Goal: Information Seeking & Learning: Learn about a topic

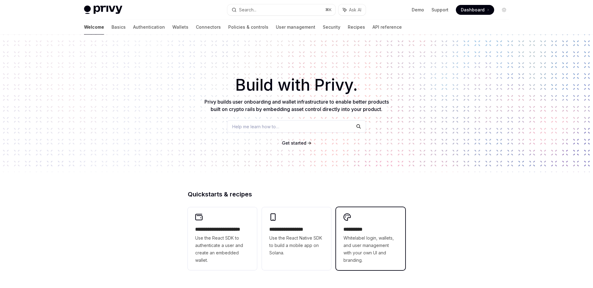
click at [344, 252] on span "Whitelabel login, wallets, and user management with your own UI and branding." at bounding box center [370, 250] width 54 height 30
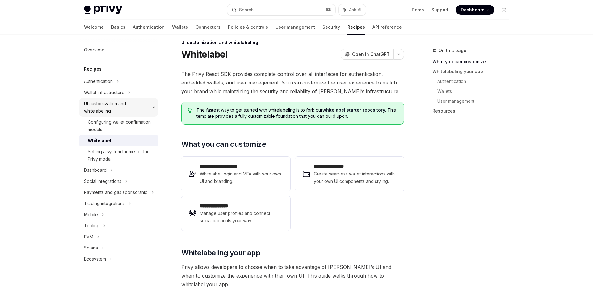
scroll to position [8, 0]
click at [94, 211] on div "Mobile" at bounding box center [91, 214] width 14 height 7
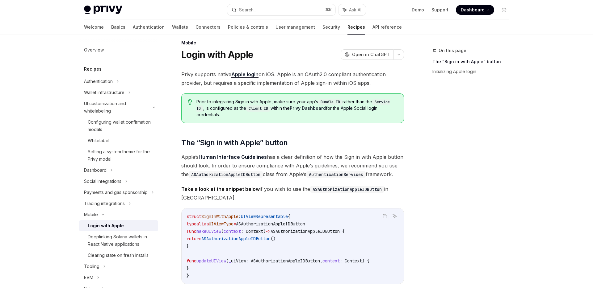
scroll to position [30, 0]
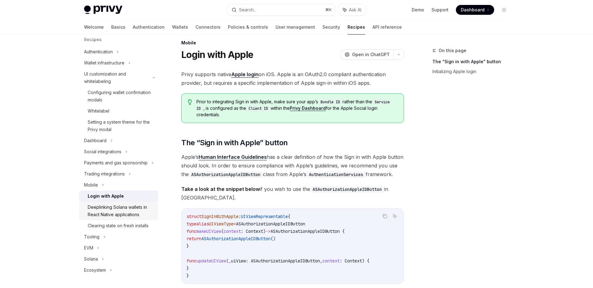
click at [128, 210] on div "Deeplinking Solana wallets in React Native applications" at bounding box center [121, 211] width 67 height 15
type textarea "*"
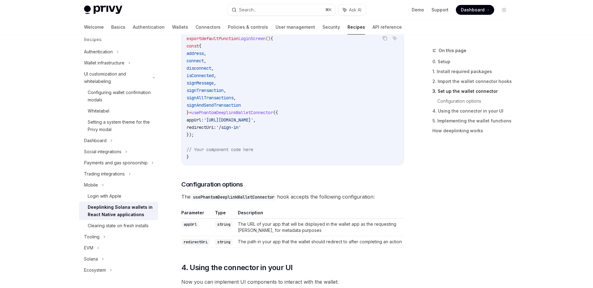
scroll to position [438, 0]
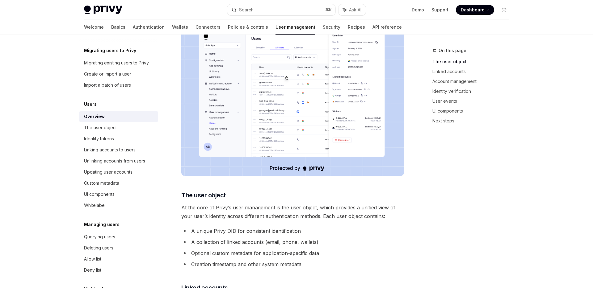
scroll to position [115, 0]
